Goal: Transaction & Acquisition: Purchase product/service

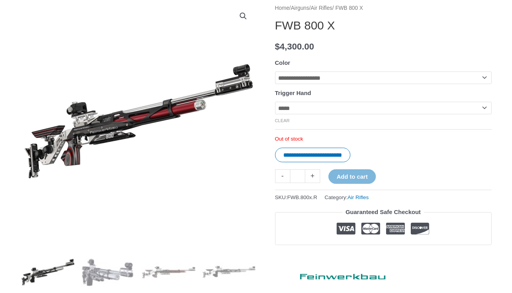
scroll to position [107, 0]
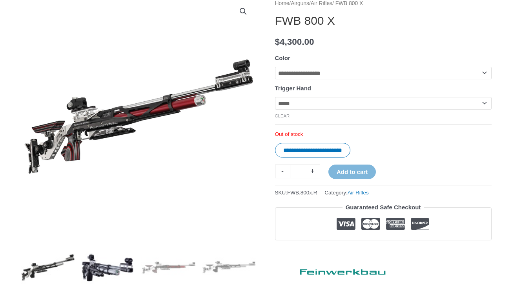
click at [115, 273] on img at bounding box center [108, 267] width 55 height 55
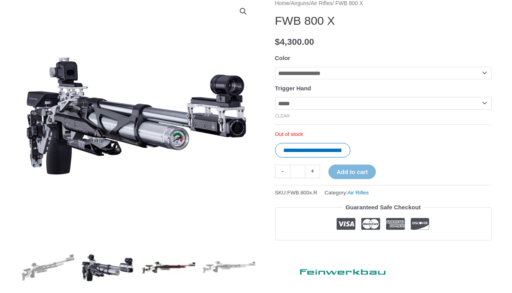
click at [161, 270] on img at bounding box center [168, 267] width 55 height 55
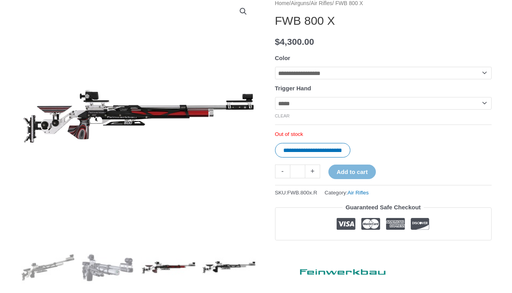
click at [216, 268] on img at bounding box center [229, 267] width 55 height 55
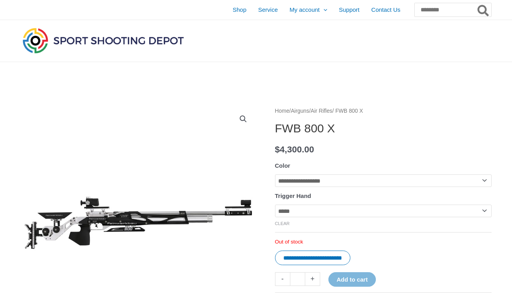
scroll to position [0, 0]
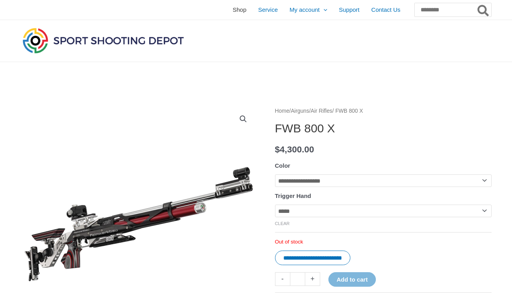
click at [233, 11] on span "Shop" at bounding box center [240, 10] width 14 height 20
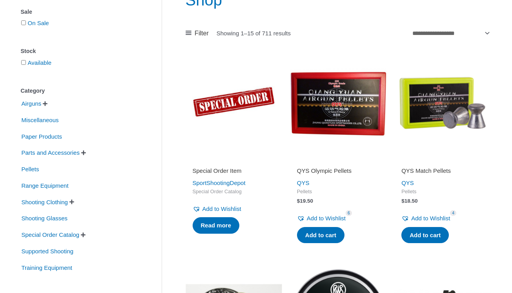
scroll to position [120, 0]
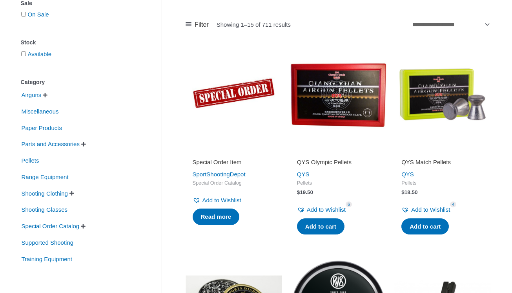
click at [46, 95] on span "" at bounding box center [45, 94] width 5 height 5
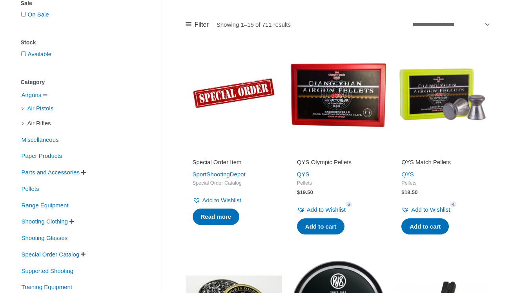
click at [40, 126] on span "Air Rifles" at bounding box center [39, 123] width 25 height 13
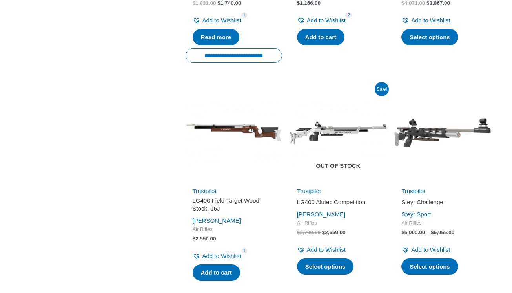
scroll to position [588, 0]
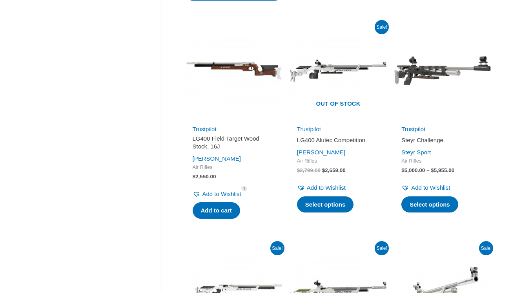
click at [330, 137] on h2 "LG400 Alutec Competition" at bounding box center [338, 140] width 82 height 8
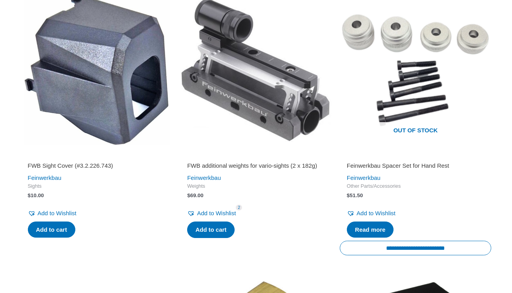
scroll to position [331, 0]
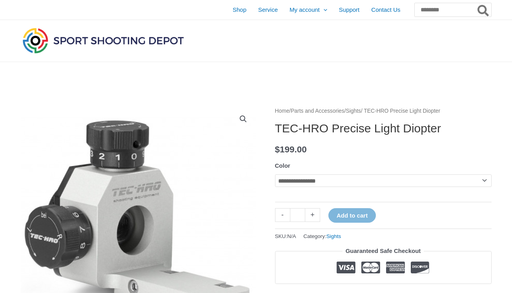
select select "*********"
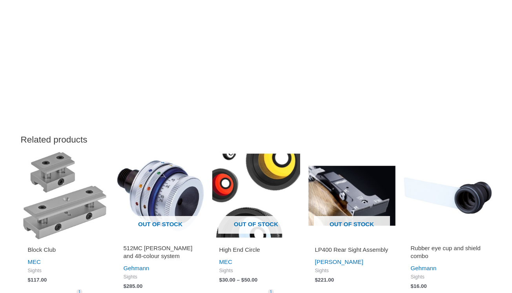
scroll to position [800, 0]
